Goal: Task Accomplishment & Management: Complete application form

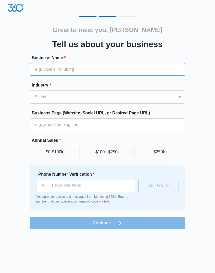
click at [41, 75] on input "Business Name *" at bounding box center [108, 69] width 156 height 13
type input "B"
type input "Beautiful mess"
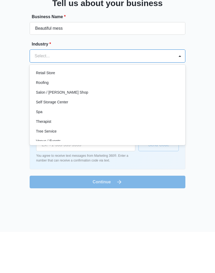
scroll to position [391, 0]
click at [75, 130] on div "Salon / [PERSON_NAME] Shop" at bounding box center [107, 133] width 142 height 6
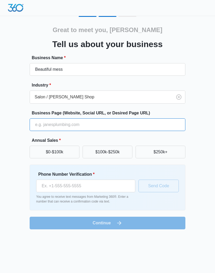
click at [168, 125] on input "Business Page (Website, Social URL, or Desired Page URL)" at bounding box center [108, 124] width 156 height 13
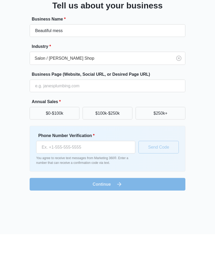
click at [65, 146] on button "$0-$100k" at bounding box center [55, 152] width 50 height 13
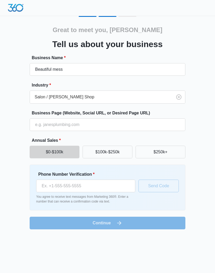
click at [54, 150] on button "$0-$100k" at bounding box center [55, 152] width 50 height 13
click at [113, 189] on input "Phone Number Verification *" at bounding box center [85, 185] width 99 height 13
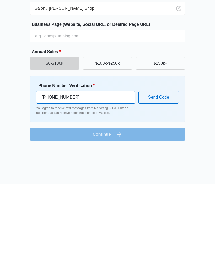
type input "[PHONE_NUMBER]"
click at [170, 179] on button "Send Code" at bounding box center [159, 185] width 40 height 13
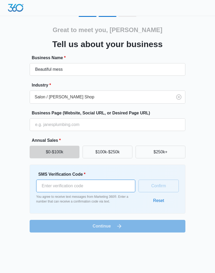
click at [57, 190] on input "SMS Verification Code *" at bounding box center [85, 185] width 99 height 13
click at [74, 188] on input "SMS Verification Code *" at bounding box center [85, 185] width 99 height 13
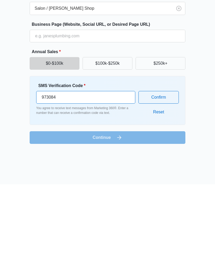
type input "973084"
click at [147, 133] on form "Business Name * Beautiful mess Industry * Salon / [PERSON_NAME] Shop Business P…" at bounding box center [108, 144] width 156 height 178
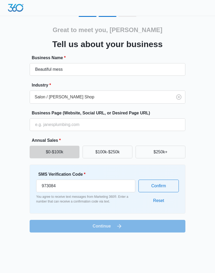
click at [157, 183] on button "Confirm" at bounding box center [159, 185] width 40 height 13
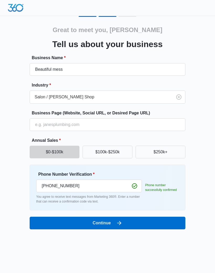
click at [68, 225] on button "Continue" at bounding box center [108, 222] width 156 height 13
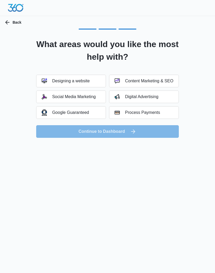
click at [6, 86] on div "What areas would you like the most help with? Designing a website Content Marke…" at bounding box center [108, 83] width 205 height 109
click at [72, 96] on div "Social Media Marketing" at bounding box center [69, 96] width 54 height 5
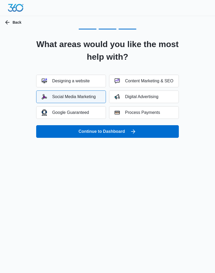
click at [96, 131] on button "Continue to Dashboard" at bounding box center [107, 131] width 143 height 13
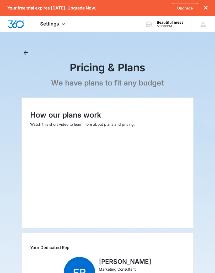
click at [205, 24] on icon at bounding box center [204, 24] width 8 height 8
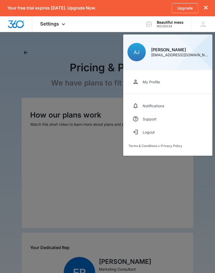
click at [158, 85] on link "My Profile" at bounding box center [168, 81] width 79 height 13
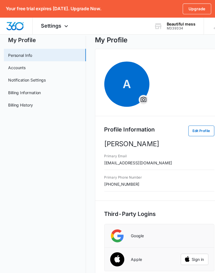
scroll to position [2, 0]
